Goal: Task Accomplishment & Management: Complete application form

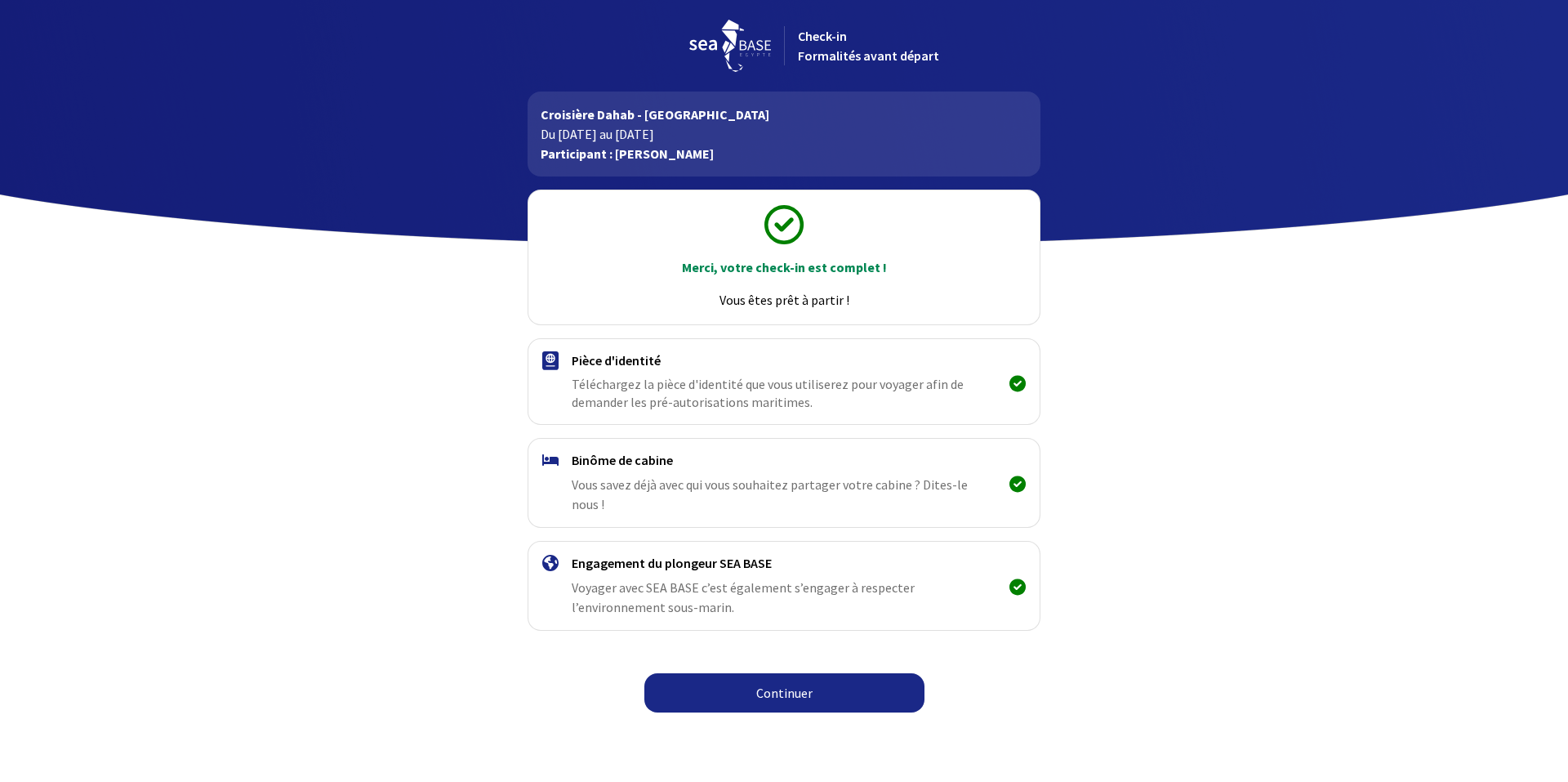
click at [818, 685] on link "Continuer" at bounding box center [784, 693] width 280 height 40
click at [819, 674] on link "Continuer" at bounding box center [784, 693] width 280 height 40
